Goal: Task Accomplishment & Management: Manage account settings

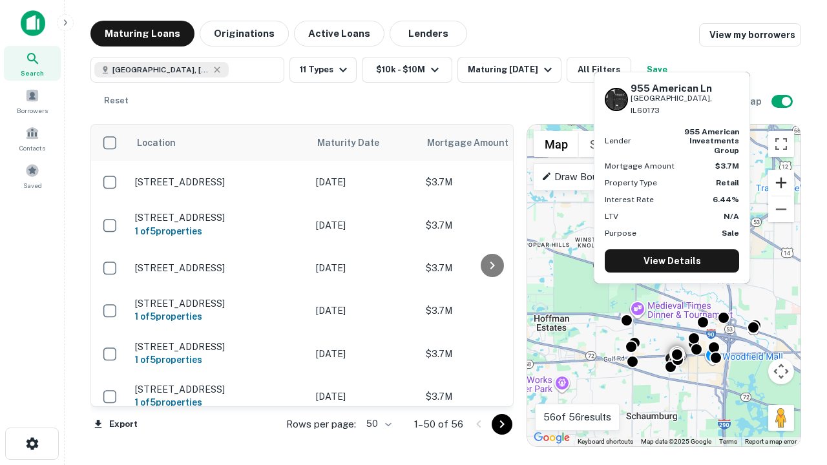
click at [781, 183] on button "Zoom in" at bounding box center [781, 183] width 26 height 26
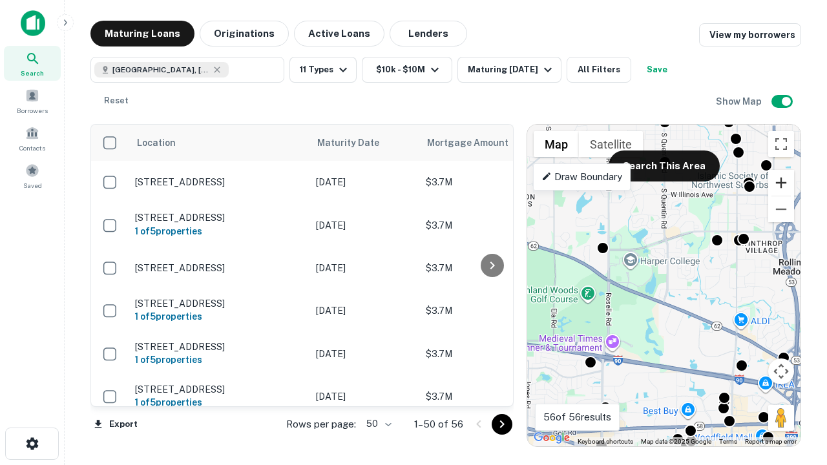
click at [781, 183] on button "Zoom in" at bounding box center [781, 183] width 26 height 26
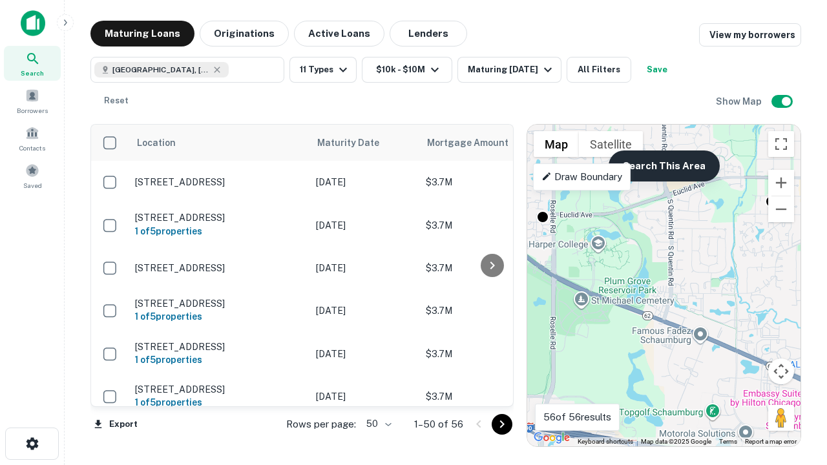
click at [663, 166] on button "Search This Area" at bounding box center [664, 166] width 111 height 31
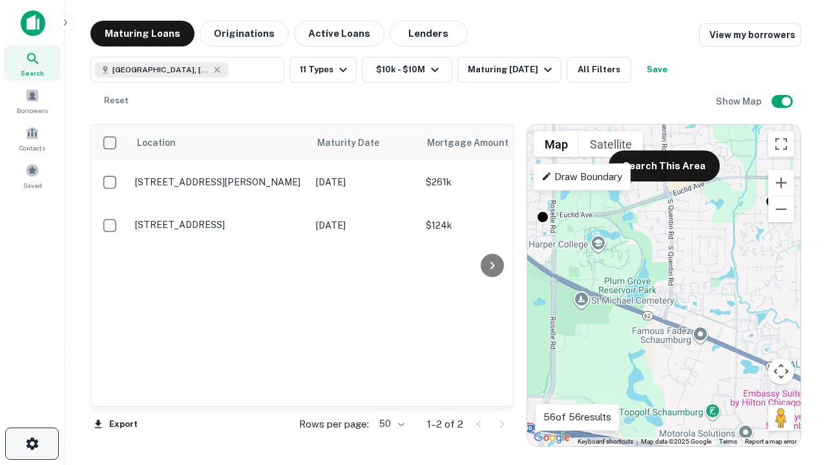
click at [32, 444] on icon "button" at bounding box center [33, 444] width 16 height 16
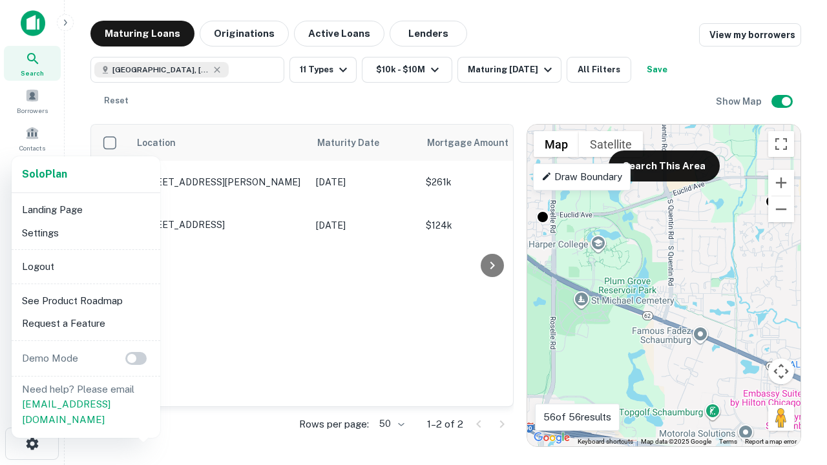
click at [85, 266] on li "Logout" at bounding box center [86, 266] width 138 height 23
